Goal: Book appointment/travel/reservation

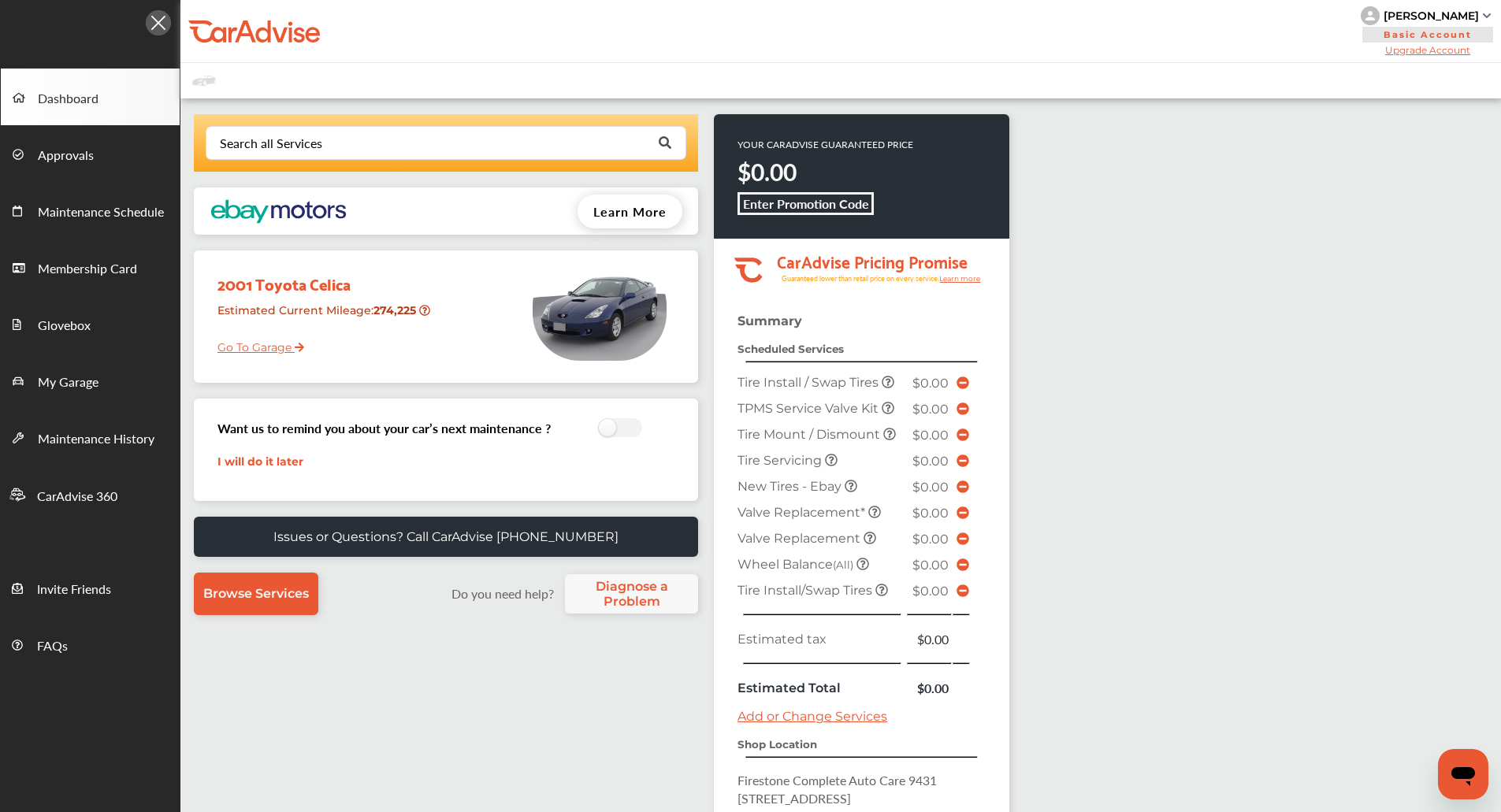
scroll to position [229, 0]
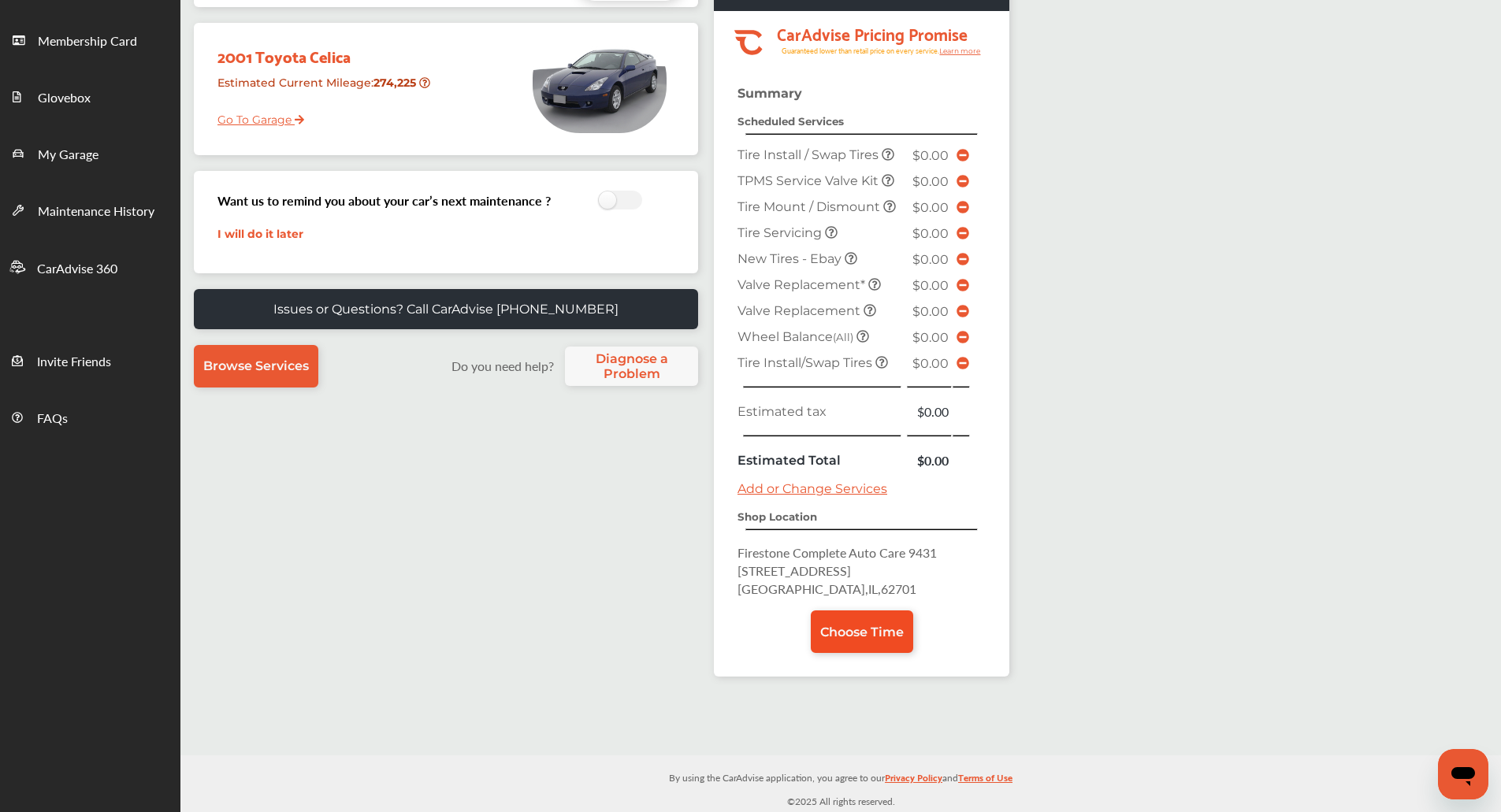
click at [872, 631] on span "Choose Time" at bounding box center [861, 632] width 83 height 15
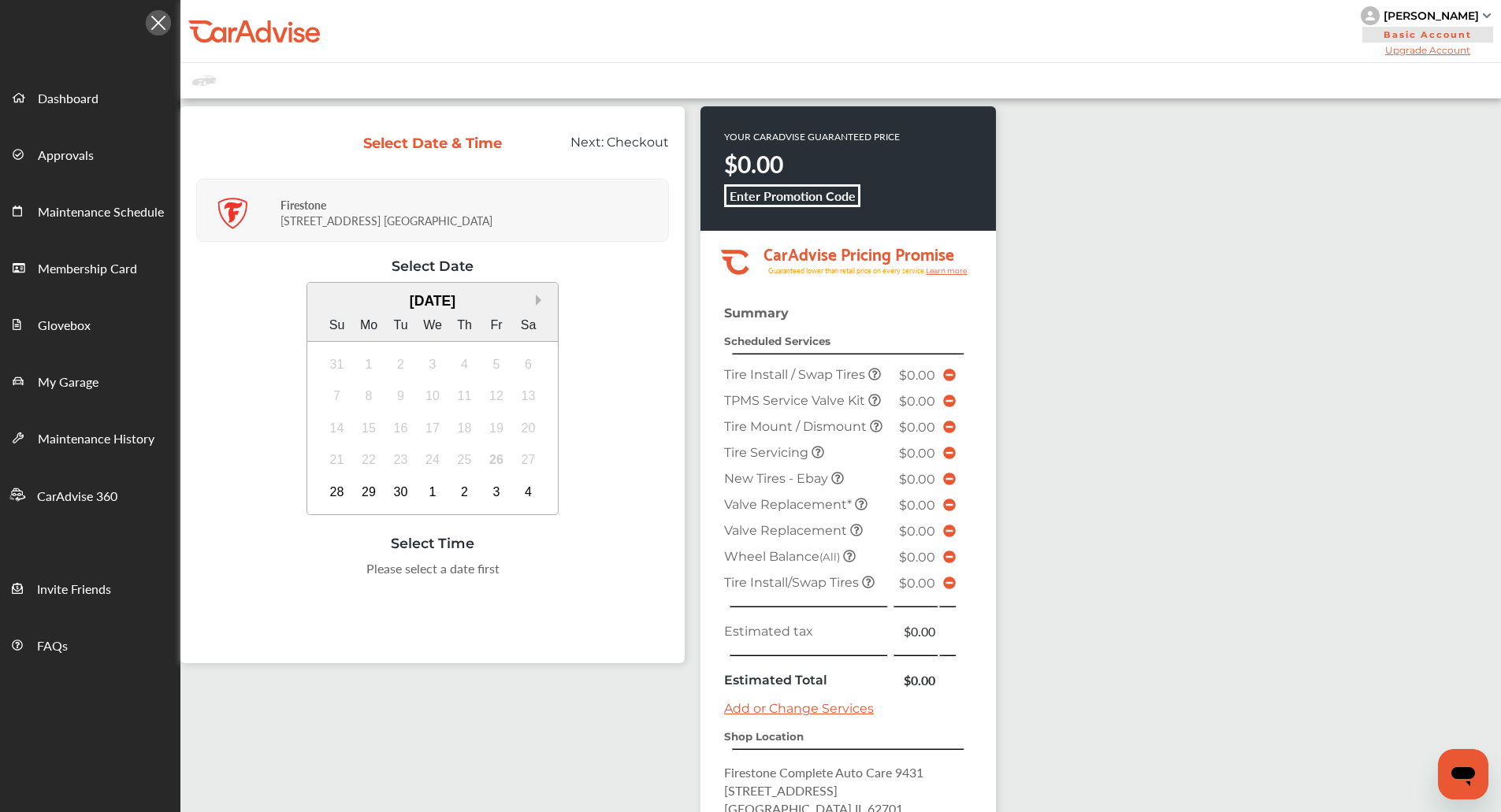
click at [541, 296] on button "Next Month" at bounding box center [541, 300] width 11 height 11
click at [530, 361] on div "4" at bounding box center [529, 365] width 25 height 25
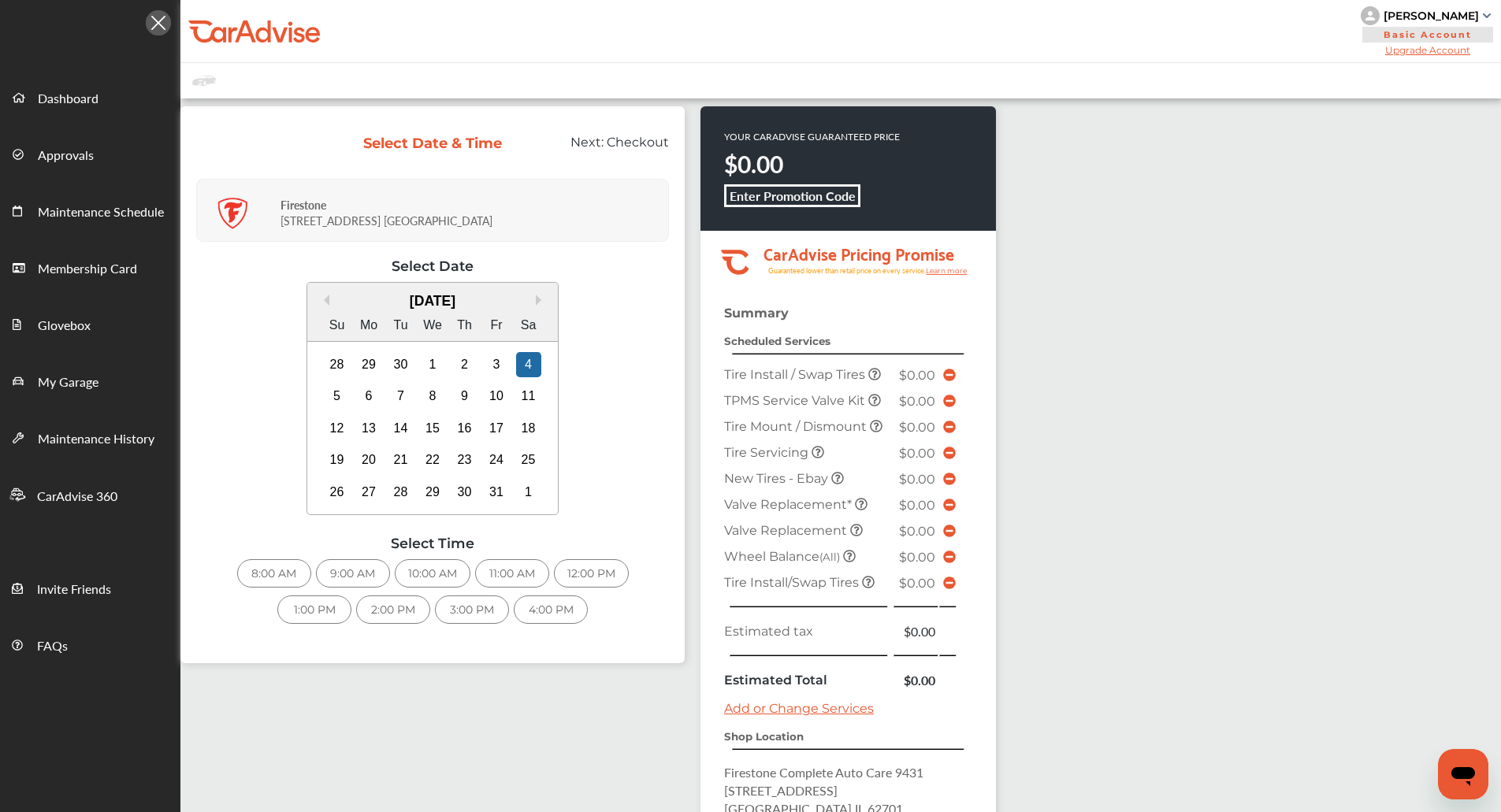
click at [259, 564] on div "8:00 AM" at bounding box center [274, 574] width 74 height 29
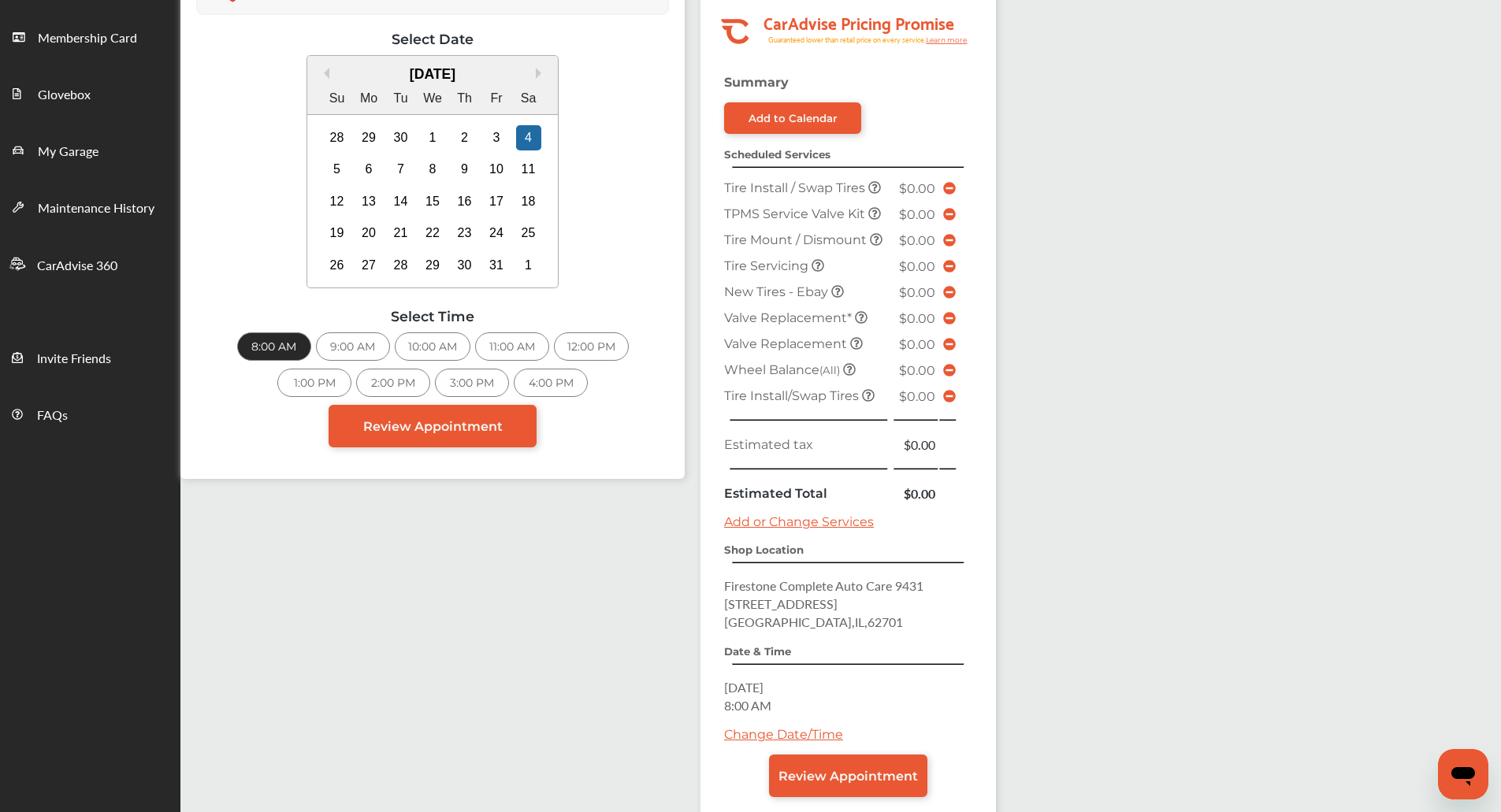
scroll to position [320, 0]
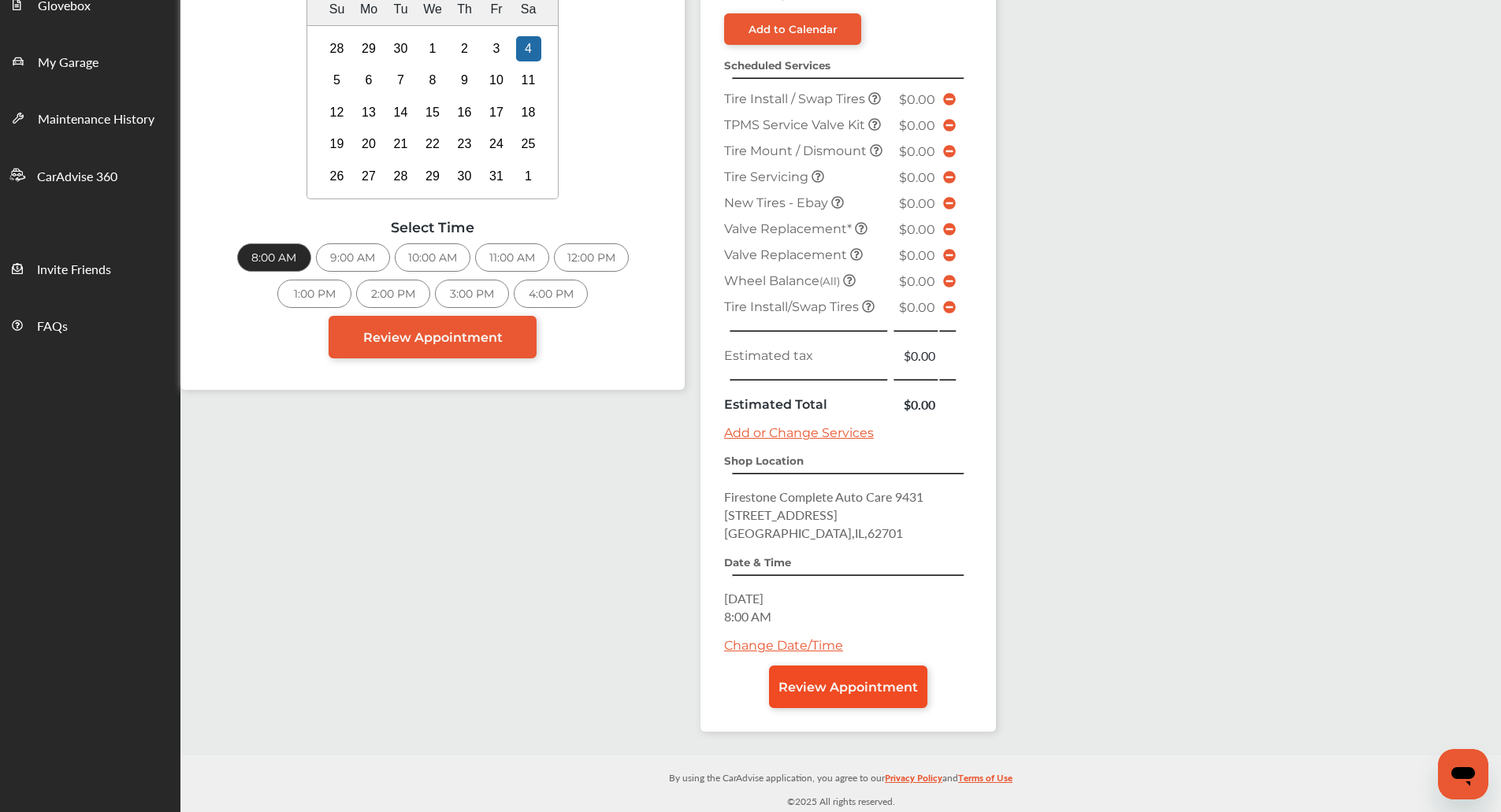
click at [845, 675] on link "Review Appointment" at bounding box center [848, 687] width 158 height 43
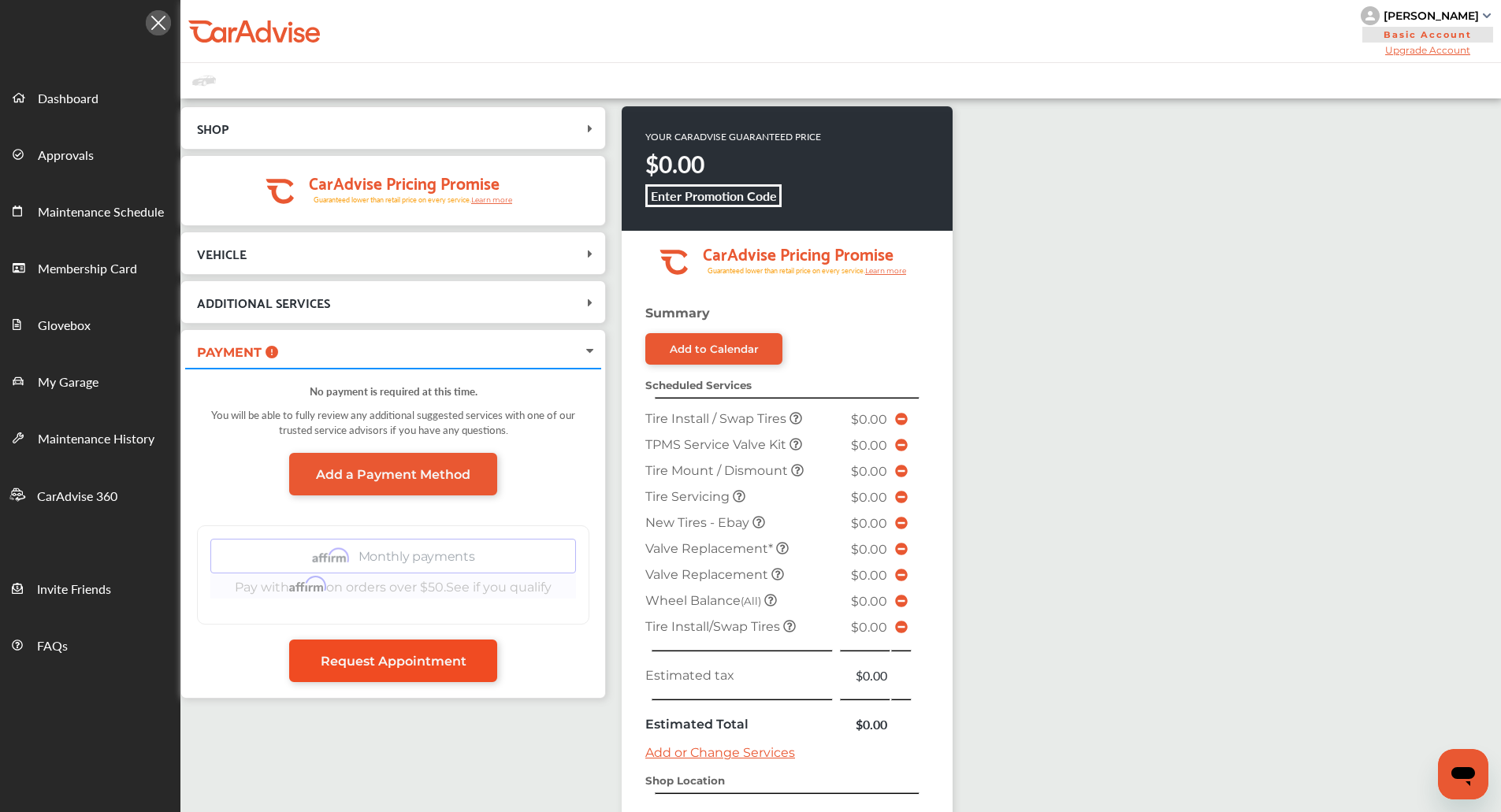
click at [487, 648] on link "Request Appointment" at bounding box center [393, 661] width 208 height 43
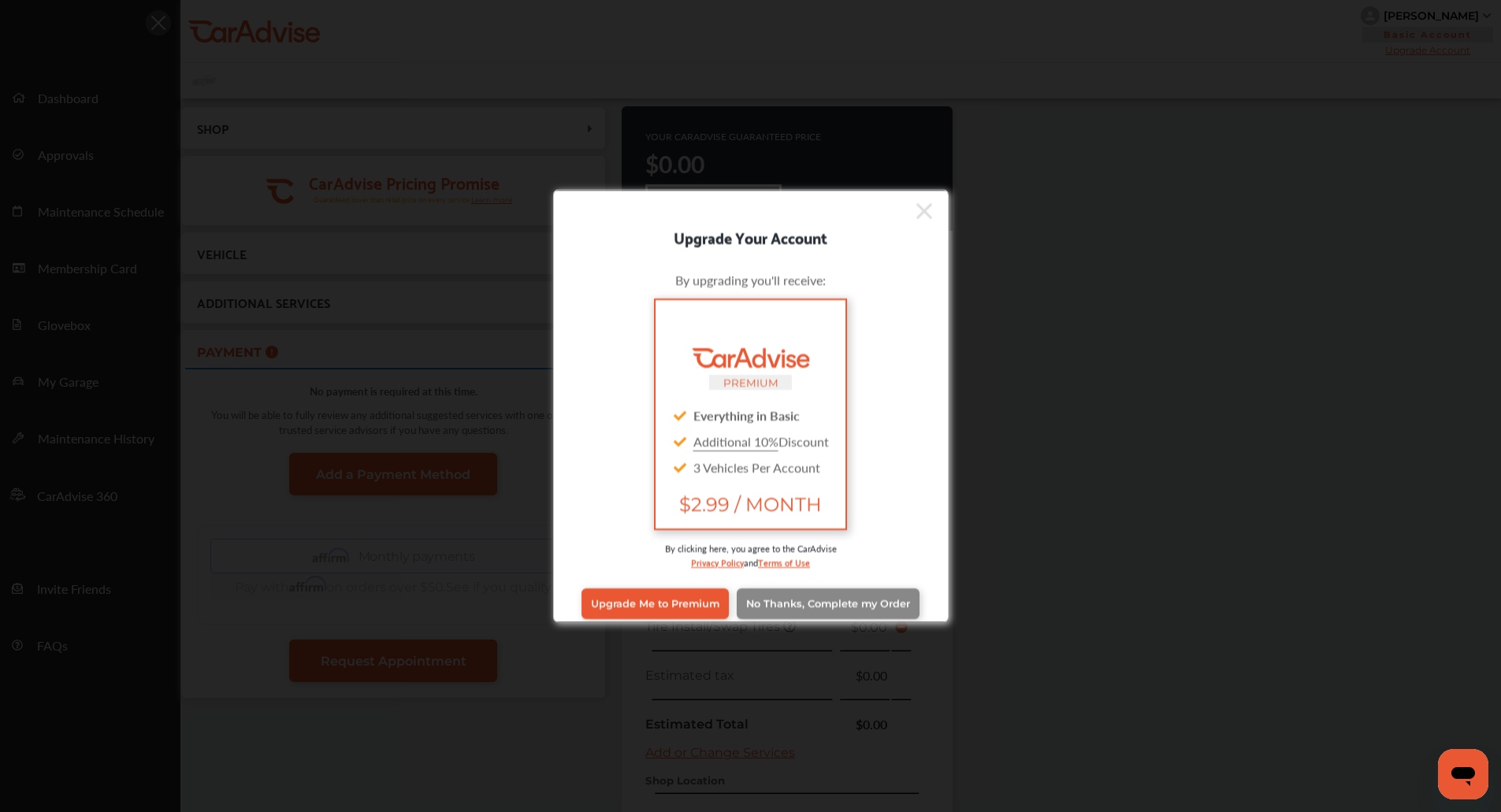
click at [849, 598] on span "No Thanks, Complete my Order" at bounding box center [828, 603] width 164 height 12
